Goal: Task Accomplishment & Management: Complete application form

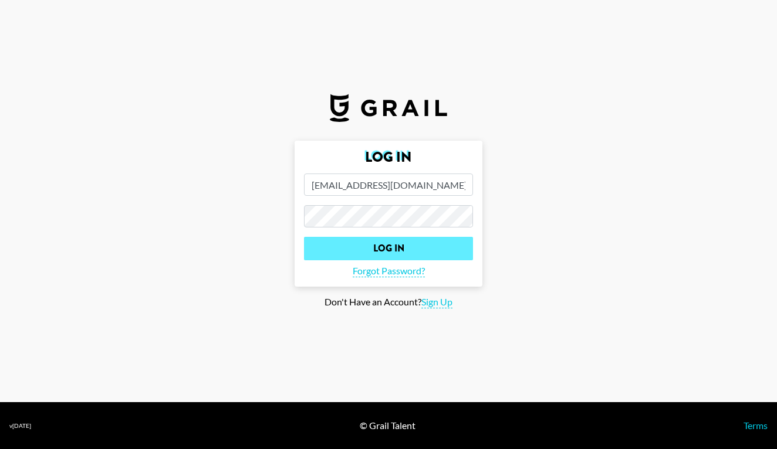
click at [381, 249] on input "Log In" at bounding box center [388, 248] width 169 height 23
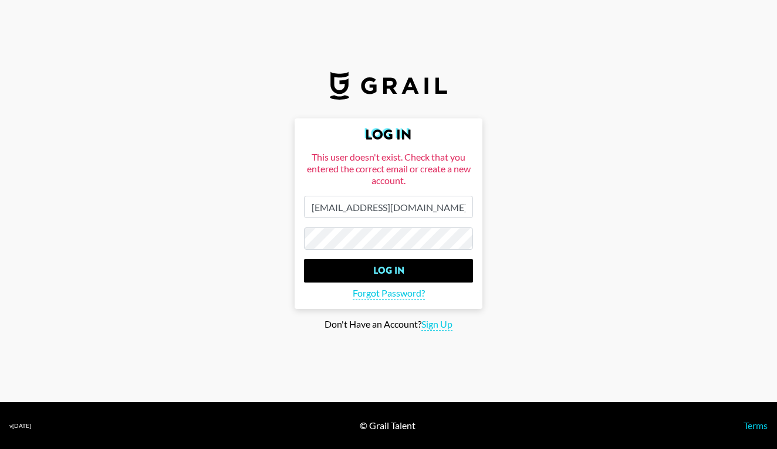
click at [393, 205] on input "[EMAIL_ADDRESS][DOMAIN_NAME]" at bounding box center [388, 207] width 169 height 22
click at [323, 210] on input "[EMAIL_ADDRESS][DOMAIN_NAME]" at bounding box center [388, 207] width 169 height 22
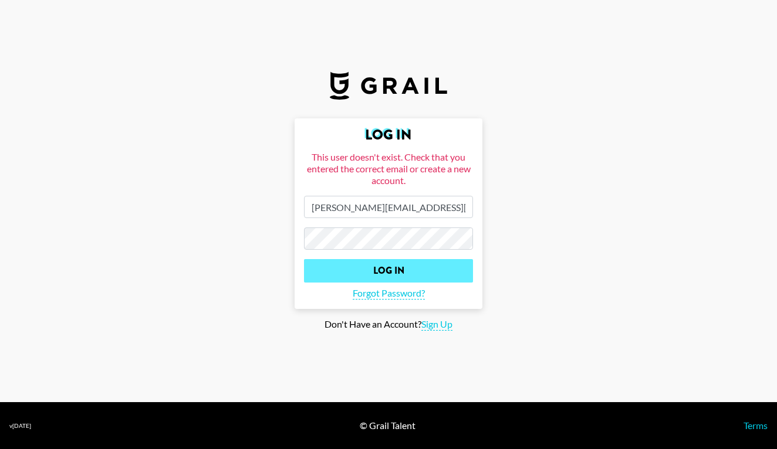
type input "[PERSON_NAME][EMAIL_ADDRESS][PERSON_NAME][DOMAIN_NAME]"
click at [401, 270] on input "Log In" at bounding box center [388, 270] width 169 height 23
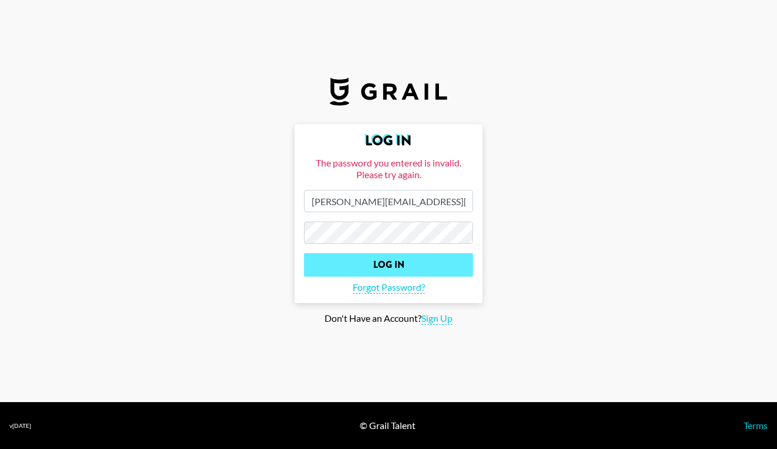
click at [417, 270] on input "Log In" at bounding box center [388, 264] width 169 height 23
click at [388, 266] on input "Log In" at bounding box center [388, 264] width 169 height 23
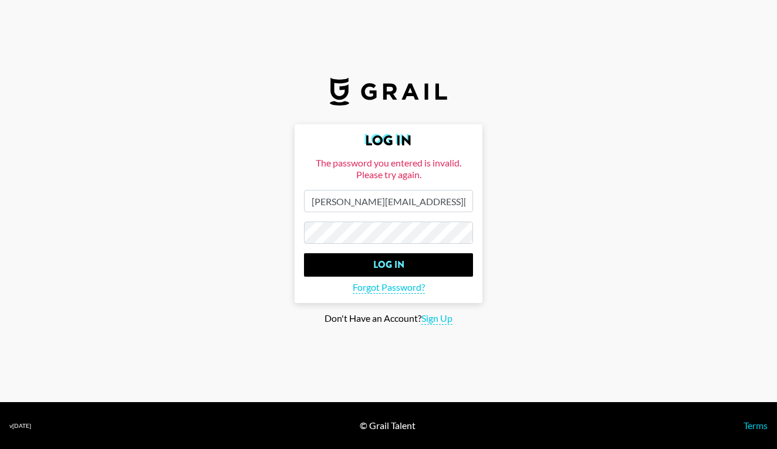
click at [586, 211] on main "Log In The password you entered is invalid. Please try again. [PERSON_NAME][EMA…" at bounding box center [388, 224] width 758 height 201
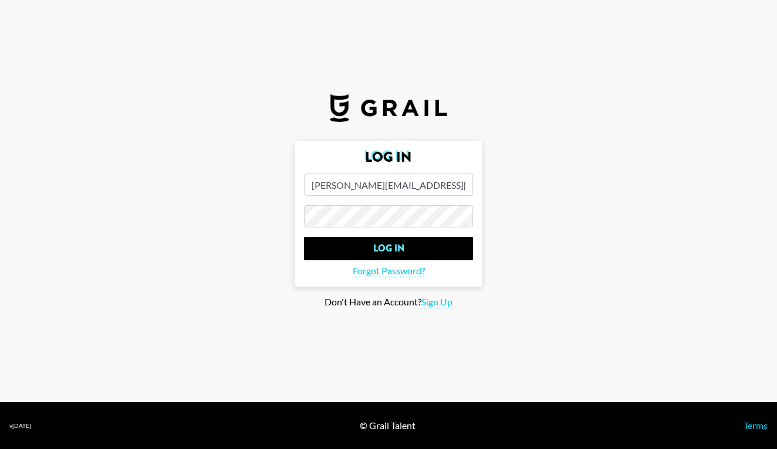
type input "[PERSON_NAME][EMAIL_ADDRESS][PERSON_NAME][DOMAIN_NAME]"
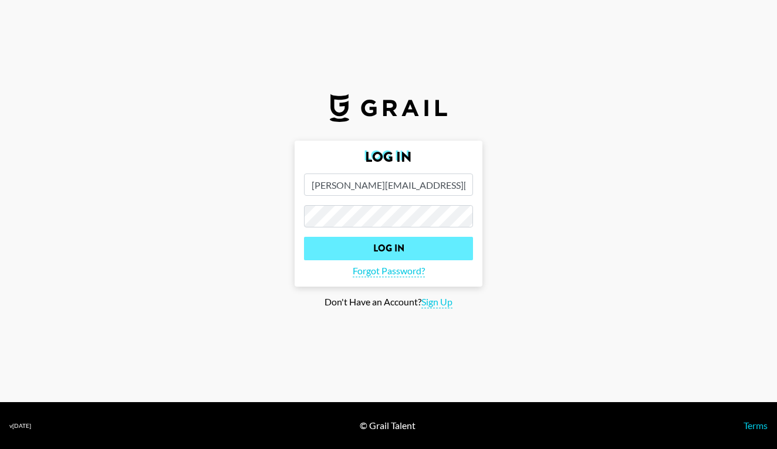
click at [418, 247] on input "Log In" at bounding box center [388, 248] width 169 height 23
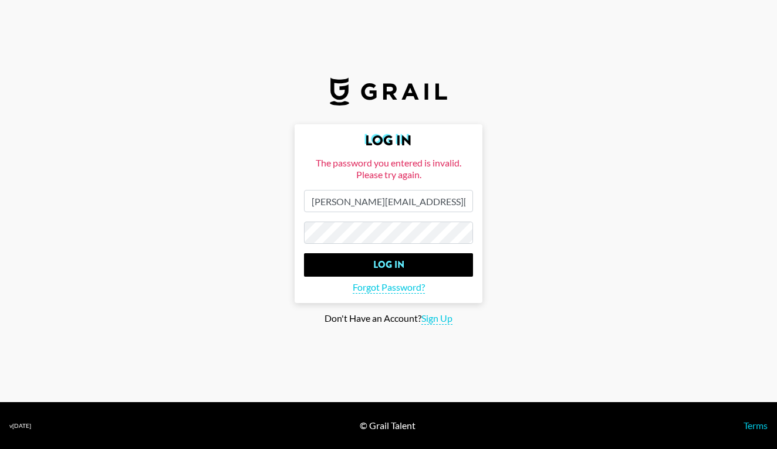
click at [545, 98] on section "Log In The password you entered is invalid. Please try again. [PERSON_NAME][EMA…" at bounding box center [388, 201] width 777 height 403
click at [435, 320] on span "Sign Up" at bounding box center [436, 319] width 31 height 12
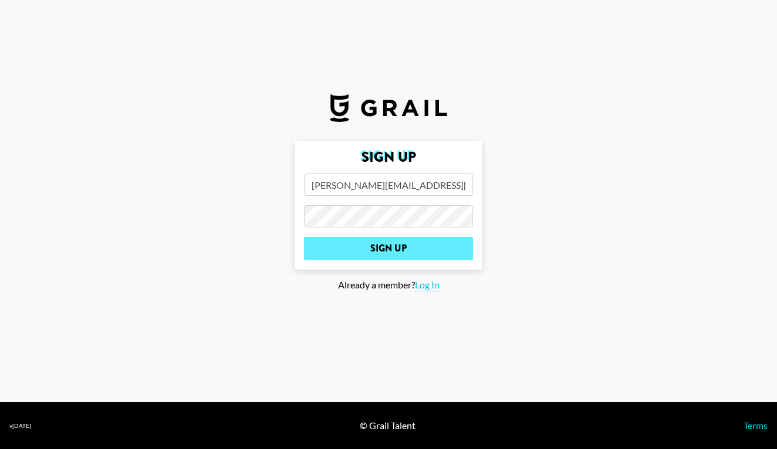
click at [400, 251] on input "Sign Up" at bounding box center [388, 248] width 169 height 23
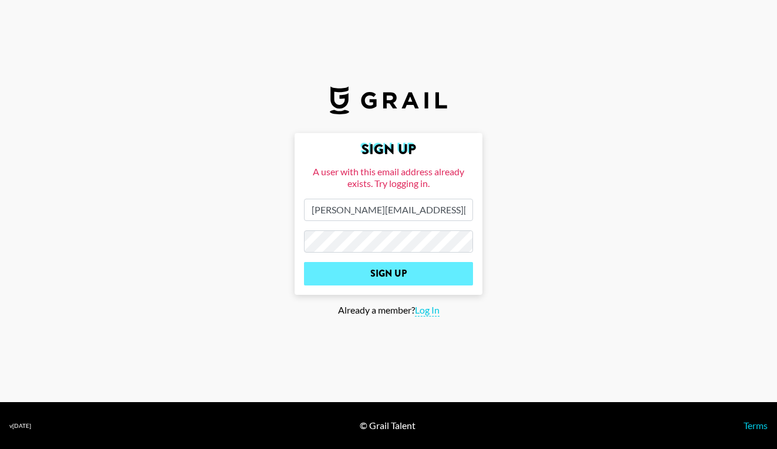
click at [396, 269] on input "Sign Up" at bounding box center [388, 273] width 169 height 23
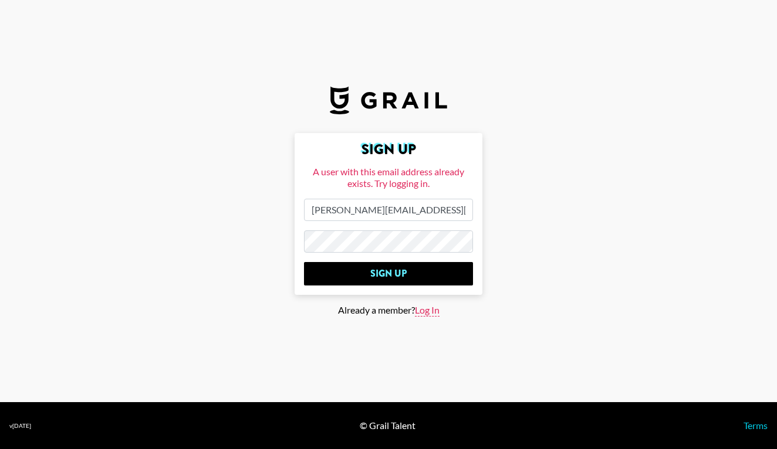
click at [427, 314] on span "Log In" at bounding box center [427, 311] width 25 height 12
type input "Log In"
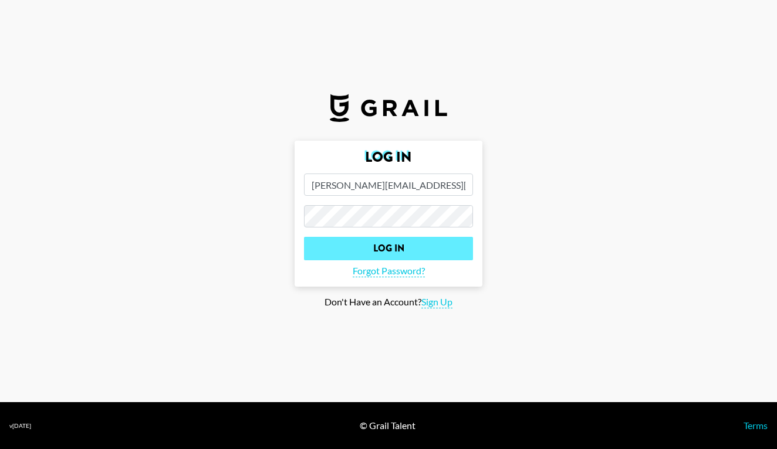
click at [395, 241] on input "Log In" at bounding box center [388, 248] width 169 height 23
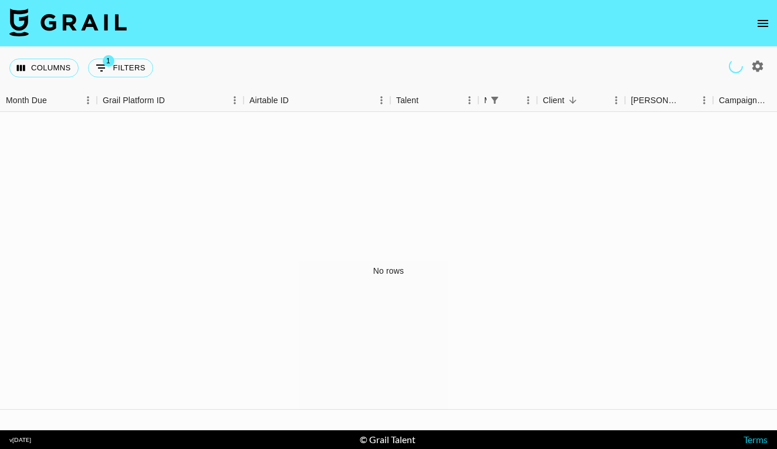
click at [760, 64] on icon "button" at bounding box center [757, 65] width 11 height 11
select select "May '25"
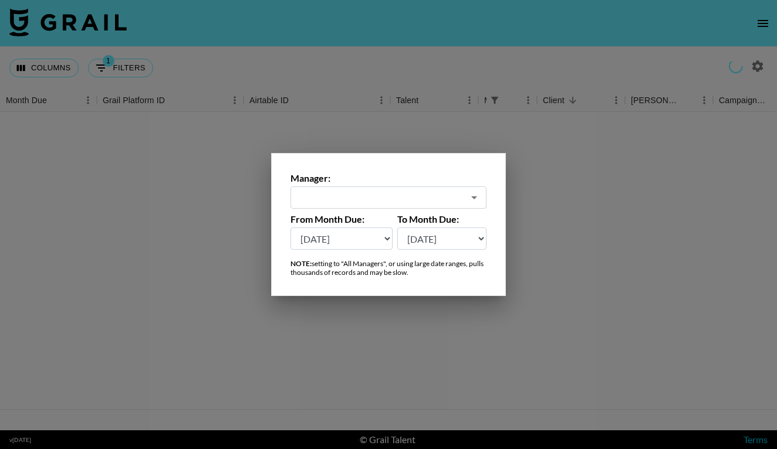
click at [469, 188] on div "​" at bounding box center [388, 198] width 196 height 22
click at [448, 195] on input "text" at bounding box center [380, 197] width 166 height 13
click at [485, 197] on div "​" at bounding box center [388, 198] width 196 height 22
click at [479, 197] on icon "Open" at bounding box center [474, 198] width 14 height 14
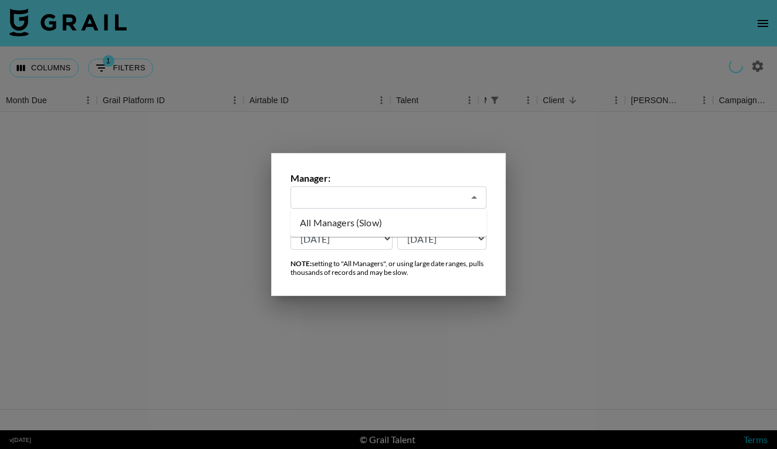
click at [418, 224] on li "All Managers (Slow)" at bounding box center [388, 223] width 196 height 19
type input "All Managers (Slow)"
click at [469, 200] on icon "Open" at bounding box center [474, 198] width 14 height 14
click at [439, 216] on li "All Managers (Slow)" at bounding box center [388, 223] width 196 height 19
click at [569, 249] on div at bounding box center [388, 224] width 777 height 449
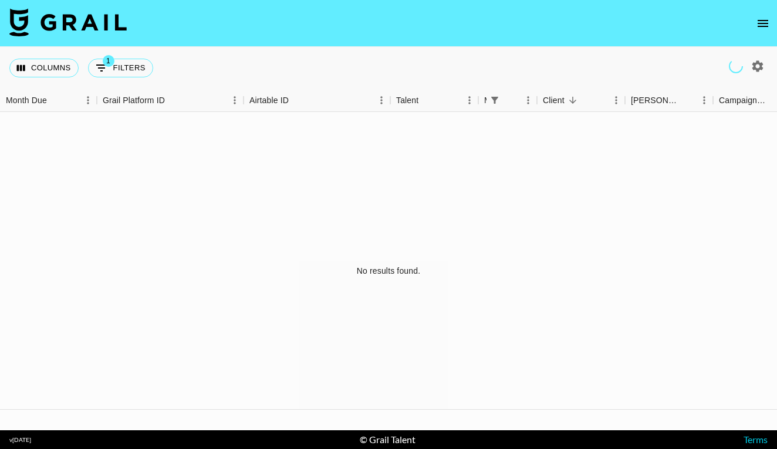
click at [756, 67] on icon "button" at bounding box center [757, 66] width 14 height 14
select select "May '25"
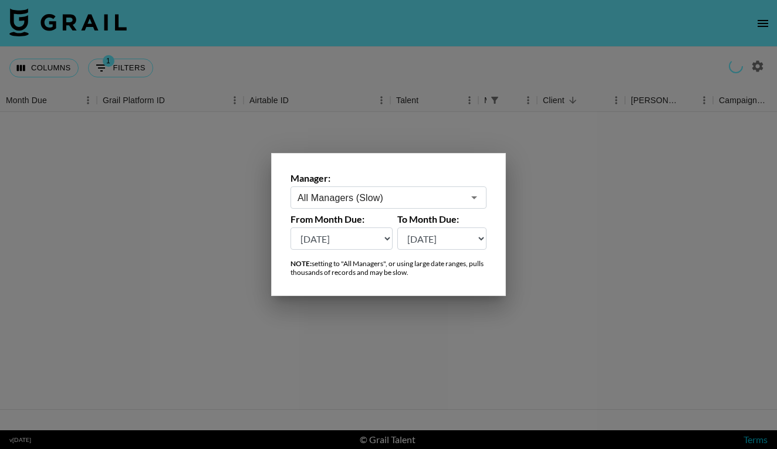
click at [397, 197] on input "All Managers (Slow)" at bounding box center [380, 197] width 166 height 13
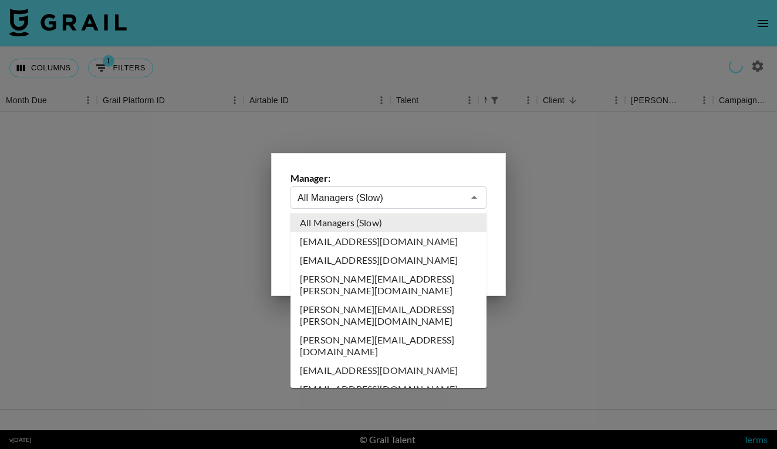
click at [397, 197] on input "All Managers (Slow)" at bounding box center [380, 197] width 166 height 13
click at [370, 280] on li "[PERSON_NAME][EMAIL_ADDRESS][PERSON_NAME][DOMAIN_NAME]" at bounding box center [388, 285] width 196 height 31
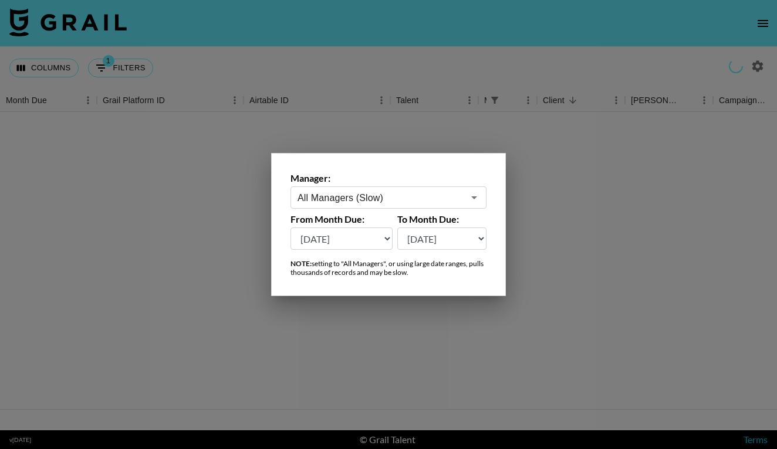
type input "[PERSON_NAME][EMAIL_ADDRESS][PERSON_NAME][DOMAIN_NAME]"
click at [564, 253] on div at bounding box center [388, 224] width 777 height 449
